Goal: Register for event/course

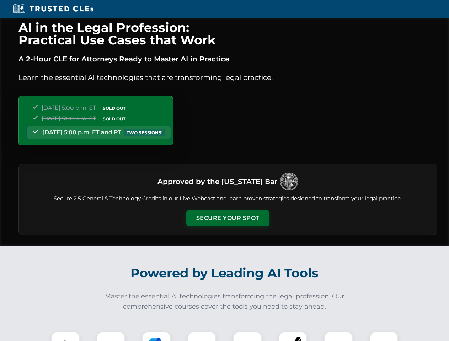
click at [228, 218] on button "Secure Your Spot" at bounding box center [227, 218] width 83 height 16
click at [65, 337] on img at bounding box center [65, 346] width 21 height 21
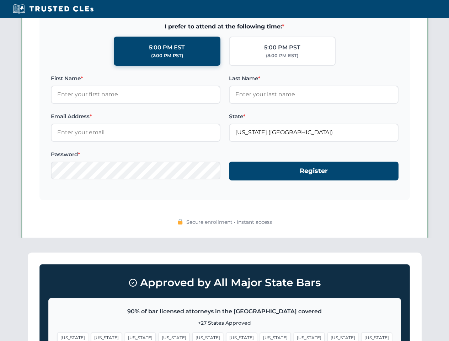
click at [260, 337] on span "[US_STATE]" at bounding box center [275, 338] width 31 height 10
click at [328, 337] on span "[US_STATE]" at bounding box center [343, 338] width 31 height 10
